Goal: Information Seeking & Learning: Learn about a topic

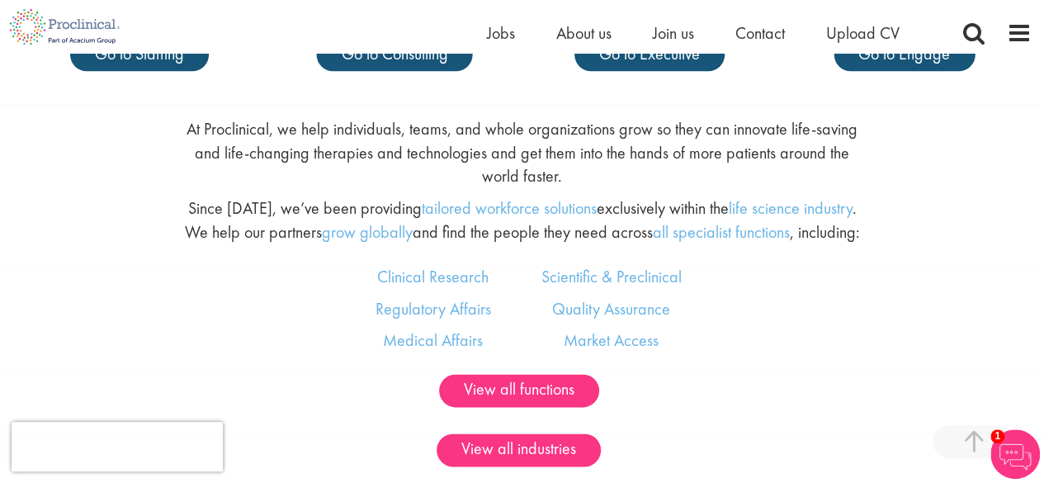
scroll to position [827, 0]
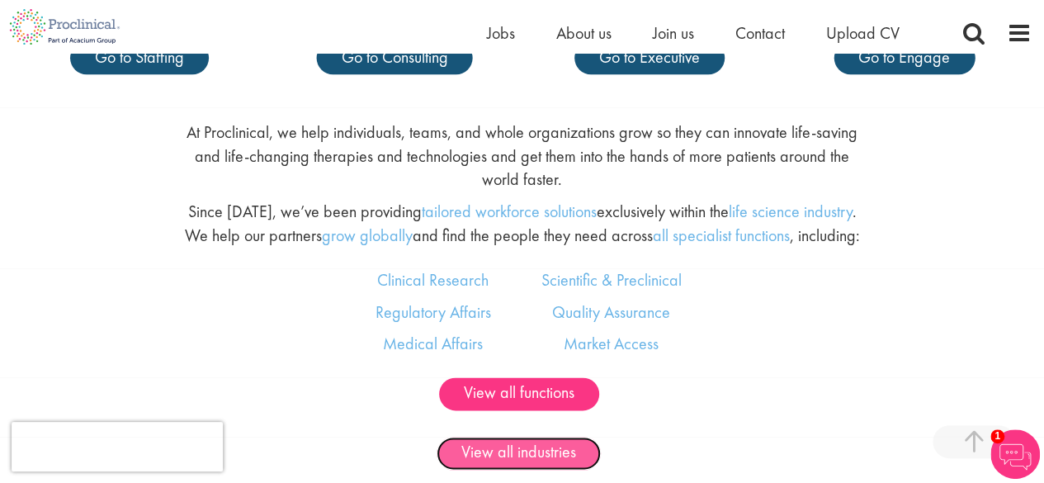
click at [507, 451] on link "View all industries" at bounding box center [519, 453] width 164 height 33
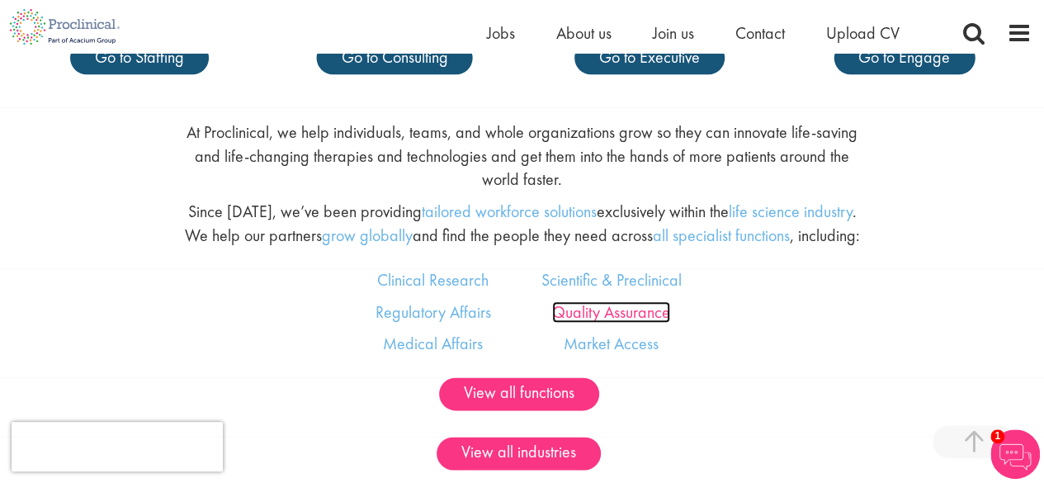
click at [568, 308] on link "Quality Assurance" at bounding box center [611, 311] width 118 height 21
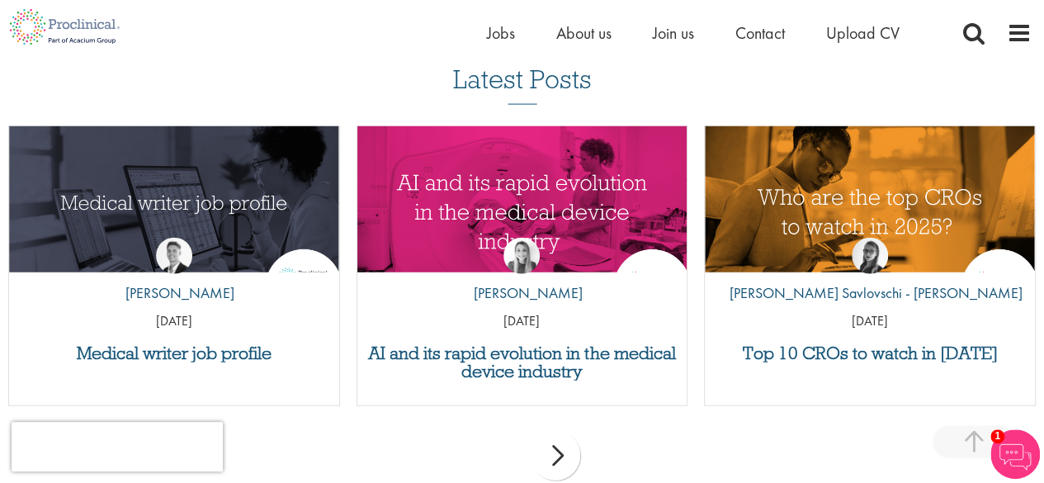
scroll to position [1721, 0]
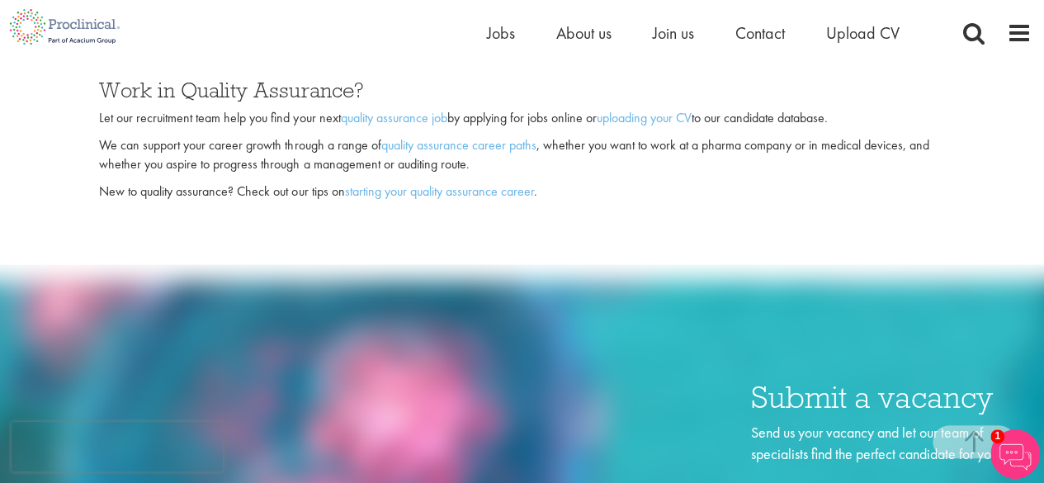
scroll to position [994, 0]
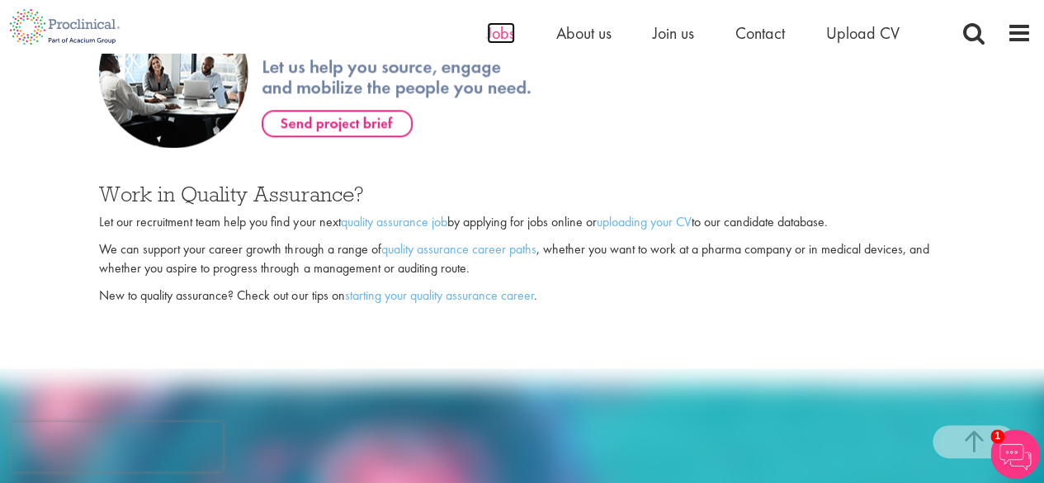
click at [506, 37] on span "Jobs" at bounding box center [501, 32] width 28 height 21
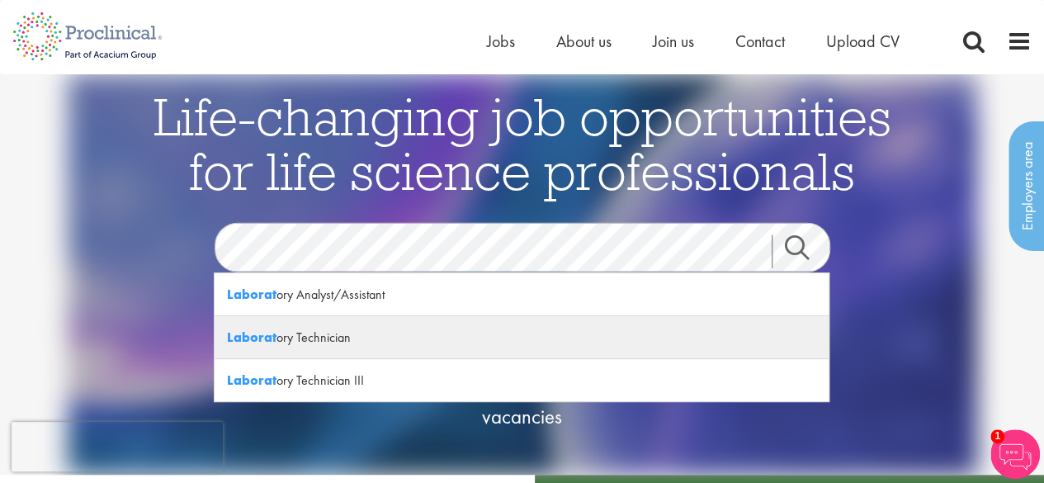
click at [323, 339] on div "Laborat ory Technician" at bounding box center [522, 337] width 614 height 43
